Goal: Task Accomplishment & Management: Use online tool/utility

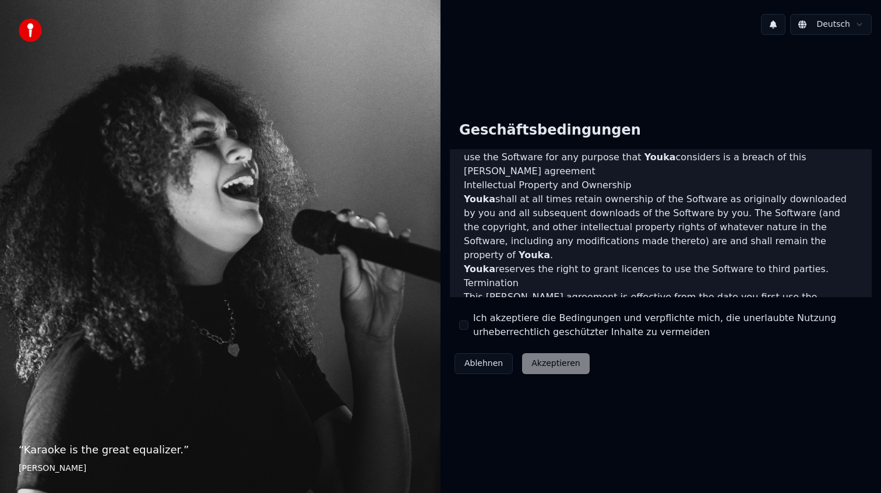
scroll to position [621, 0]
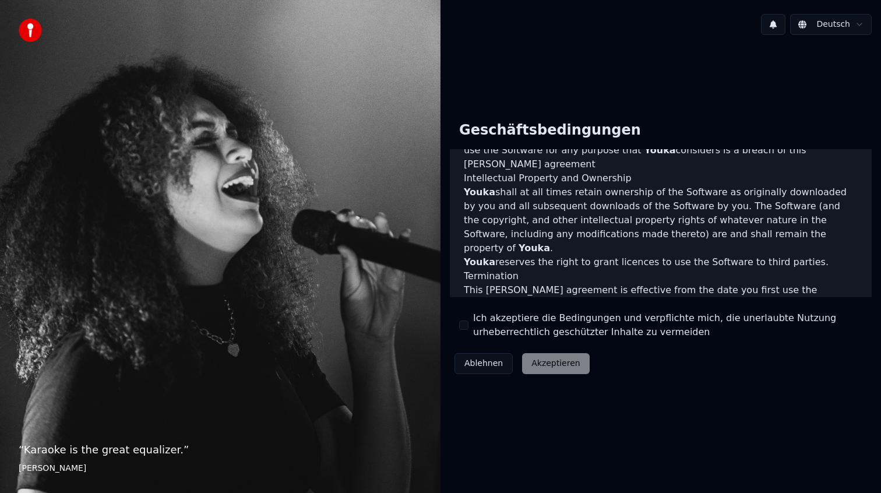
click at [463, 323] on button "Ich akzeptiere die Bedingungen und verpflichte mich, die unerlaubte Nutzung urh…" at bounding box center [463, 325] width 9 height 9
click at [537, 368] on button "Akzeptieren" at bounding box center [555, 363] width 67 height 21
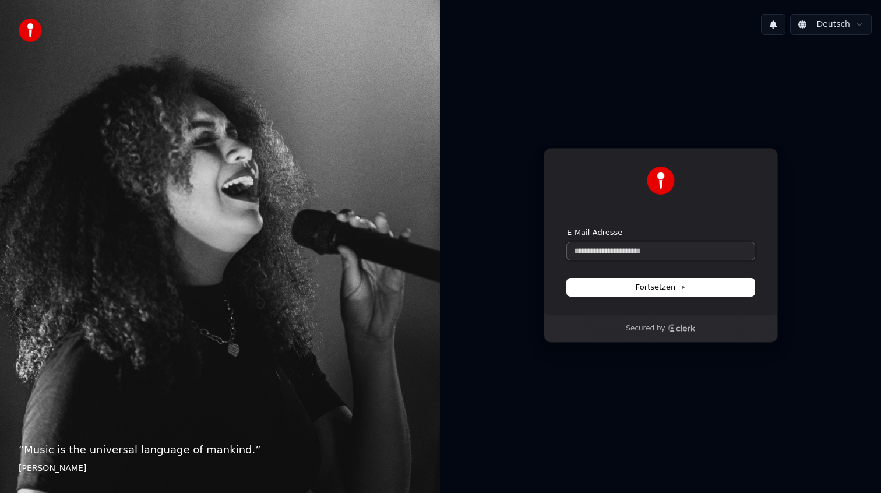
click at [623, 255] on input "E-Mail-Adresse" at bounding box center [661, 250] width 188 height 17
click at [674, 254] on input "**********" at bounding box center [661, 250] width 188 height 17
click at [567, 227] on button "submit" at bounding box center [567, 227] width 0 height 0
type input "**********"
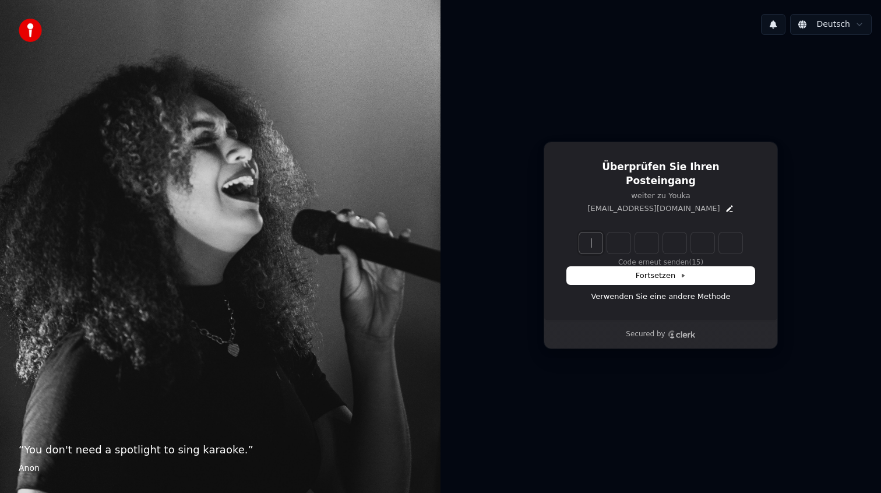
click at [586, 233] on input "Enter verification code" at bounding box center [672, 243] width 187 height 21
type input "******"
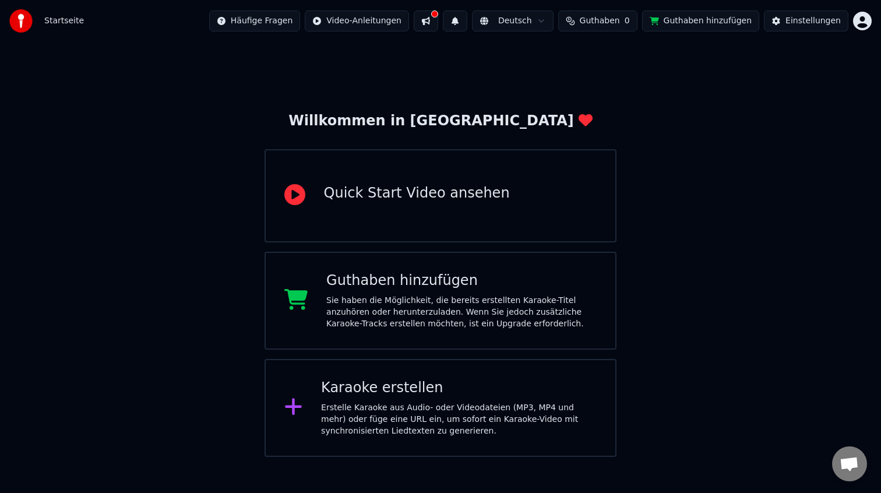
click at [322, 414] on div "Erstelle Karaoke aus Audio- oder Videodateien (MP3, MP4 und mehr) oder füge ein…" at bounding box center [459, 419] width 276 height 35
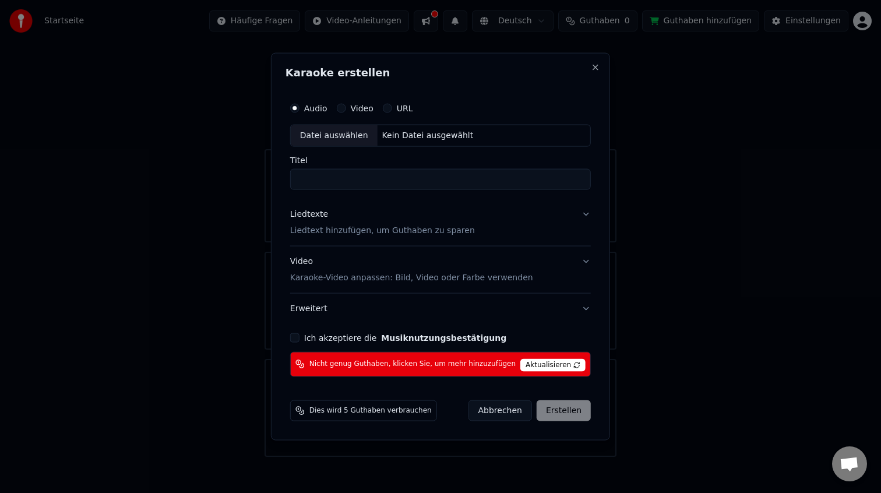
click at [530, 363] on span "Aktualisieren" at bounding box center [552, 364] width 65 height 13
click at [591, 65] on button "Close" at bounding box center [595, 67] width 9 height 9
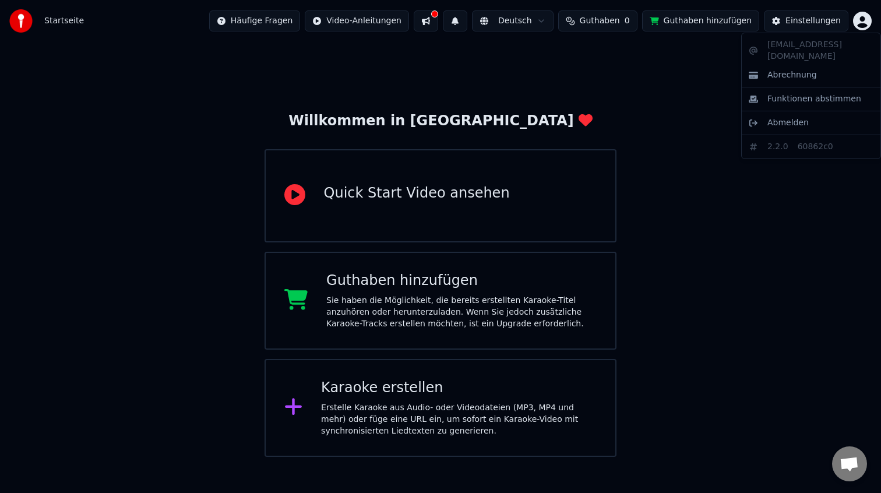
click at [859, 13] on html "Startseite Häufige Fragen Video-Anleitungen Deutsch Guthaben 0 Guthaben hinzufü…" at bounding box center [440, 228] width 881 height 457
click at [798, 69] on span "Abrechnung" at bounding box center [793, 75] width 50 height 12
click at [438, 29] on button at bounding box center [426, 20] width 24 height 21
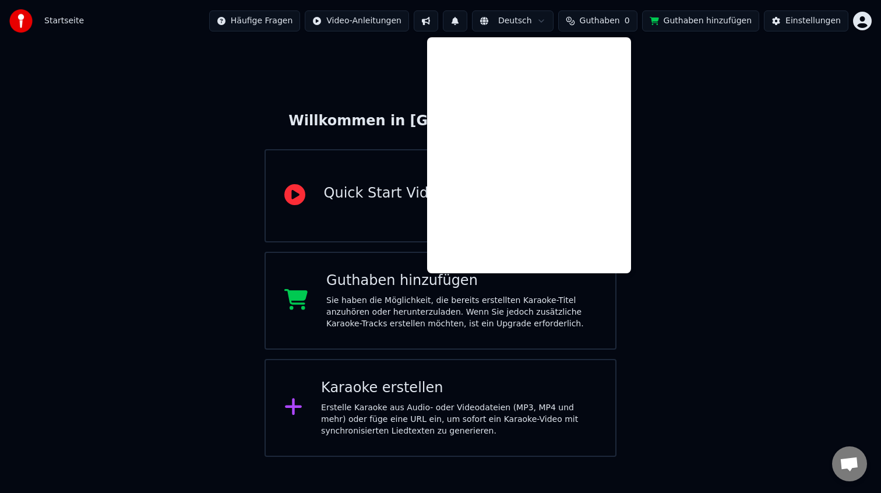
click at [331, 61] on div "Willkommen in Youka Quick Start Video ansehen Guthaben hinzufügen Sie haben die…" at bounding box center [440, 249] width 881 height 415
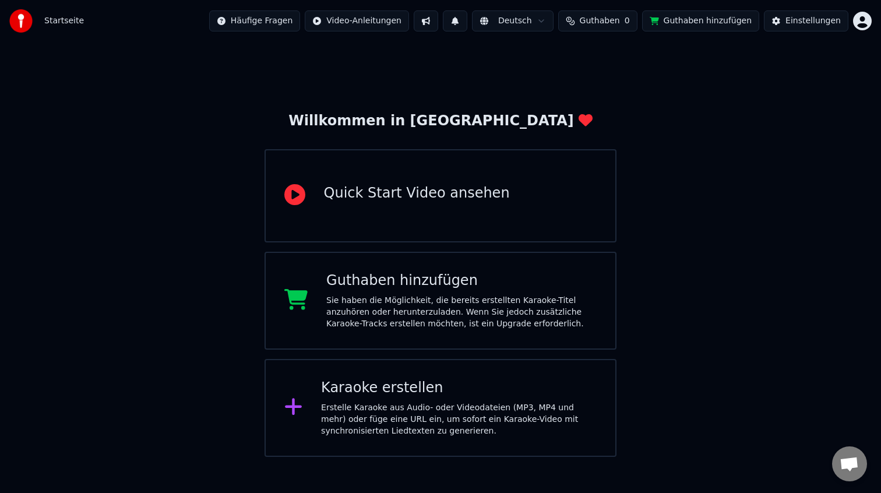
click at [599, 21] on span "Guthaben" at bounding box center [600, 21] width 40 height 12
click at [603, 92] on button "Aktualisieren" at bounding box center [608, 87] width 82 height 21
click at [543, 54] on th "Aufstocken" at bounding box center [547, 55] width 55 height 23
click at [321, 397] on div "Karaoke erstellen Erstelle Karaoke aus Audio- oder Videodateien (MP3, MP4 und m…" at bounding box center [441, 408] width 353 height 98
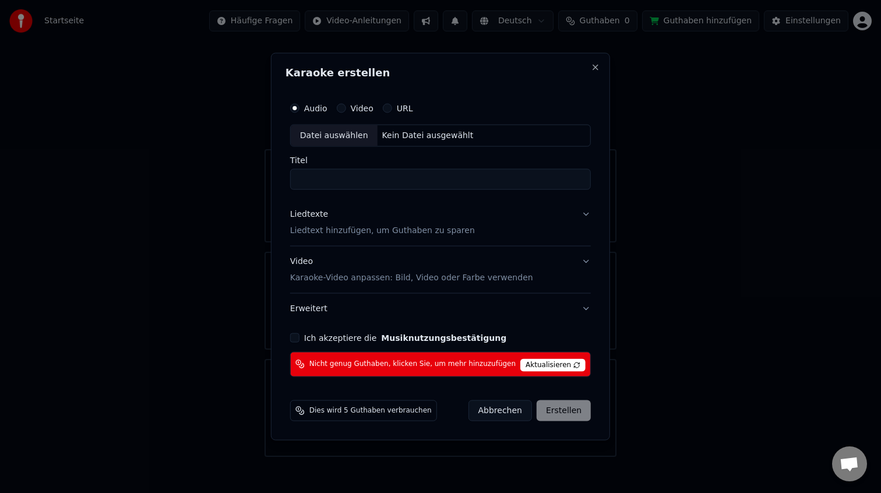
click at [543, 363] on span "Aktualisieren" at bounding box center [552, 364] width 65 height 13
click at [374, 411] on span "Dies wird 5 Guthaben verbrauchen" at bounding box center [370, 410] width 122 height 9
drag, startPoint x: 317, startPoint y: 410, endPoint x: 403, endPoint y: 423, distance: 86.6
click at [403, 423] on div "Dies wird 5 Guthaben verbrauchen Abbrechen Erstellen" at bounding box center [441, 410] width 310 height 30
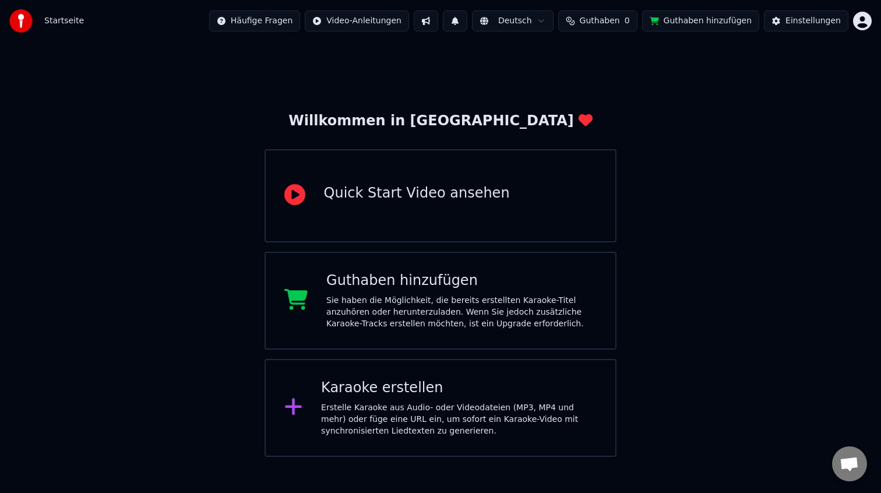
click at [860, 21] on html "Startseite Häufige Fragen Video-Anleitungen Deutsch Guthaben 0 Guthaben hinzufü…" at bounding box center [440, 228] width 881 height 457
click at [806, 20] on html "Startseite Häufige Fragen Video-Anleitungen Deutsch Guthaben 0 Guthaben hinzufü…" at bounding box center [440, 228] width 881 height 457
click at [806, 20] on div "Einstellungen" at bounding box center [813, 21] width 55 height 12
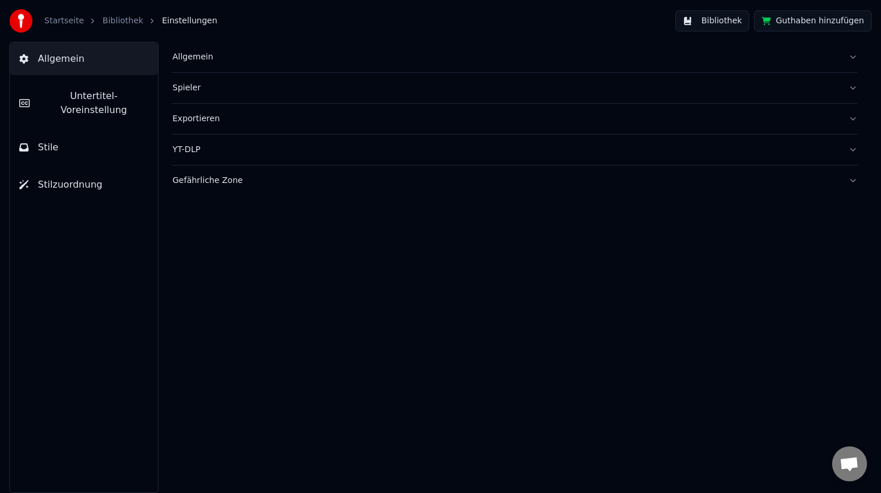
click at [60, 133] on button "Stile" at bounding box center [84, 147] width 148 height 33
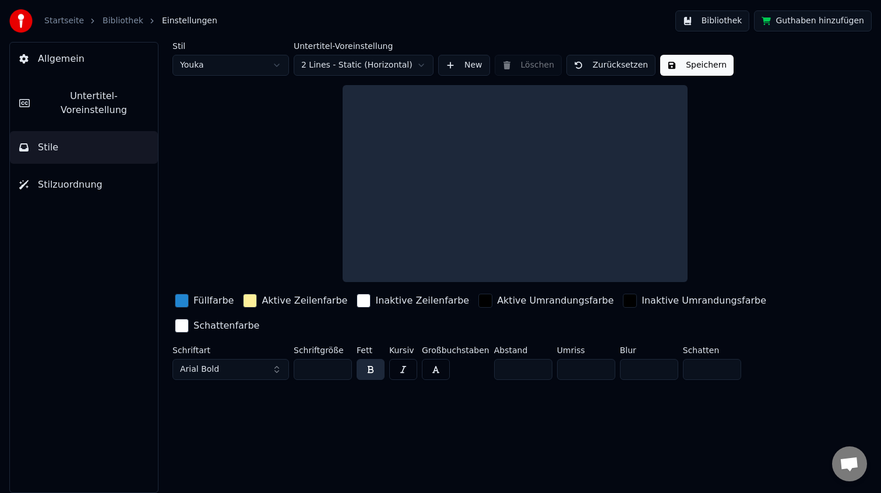
click at [109, 27] on div "Startseite Bibliothek Einstellungen" at bounding box center [113, 20] width 208 height 23
click at [117, 20] on link "Bibliothek" at bounding box center [123, 21] width 41 height 12
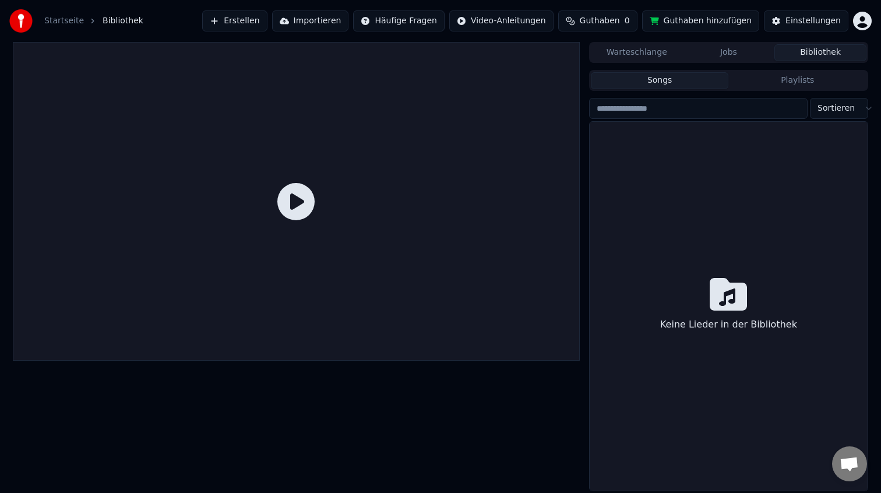
click at [305, 210] on icon at bounding box center [295, 201] width 37 height 37
click at [68, 19] on link "Startseite" at bounding box center [64, 21] width 40 height 12
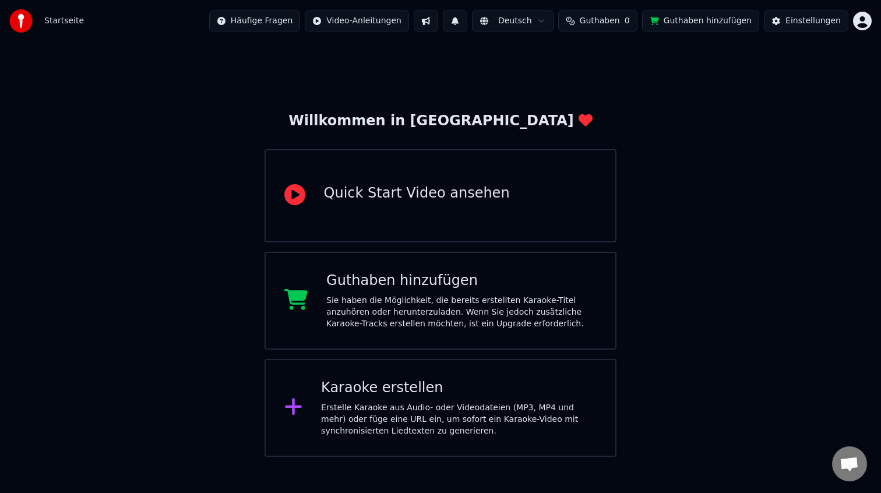
click at [727, 15] on button "Guthaben hinzufügen" at bounding box center [701, 20] width 118 height 21
